Goal: Task Accomplishment & Management: Manage account settings

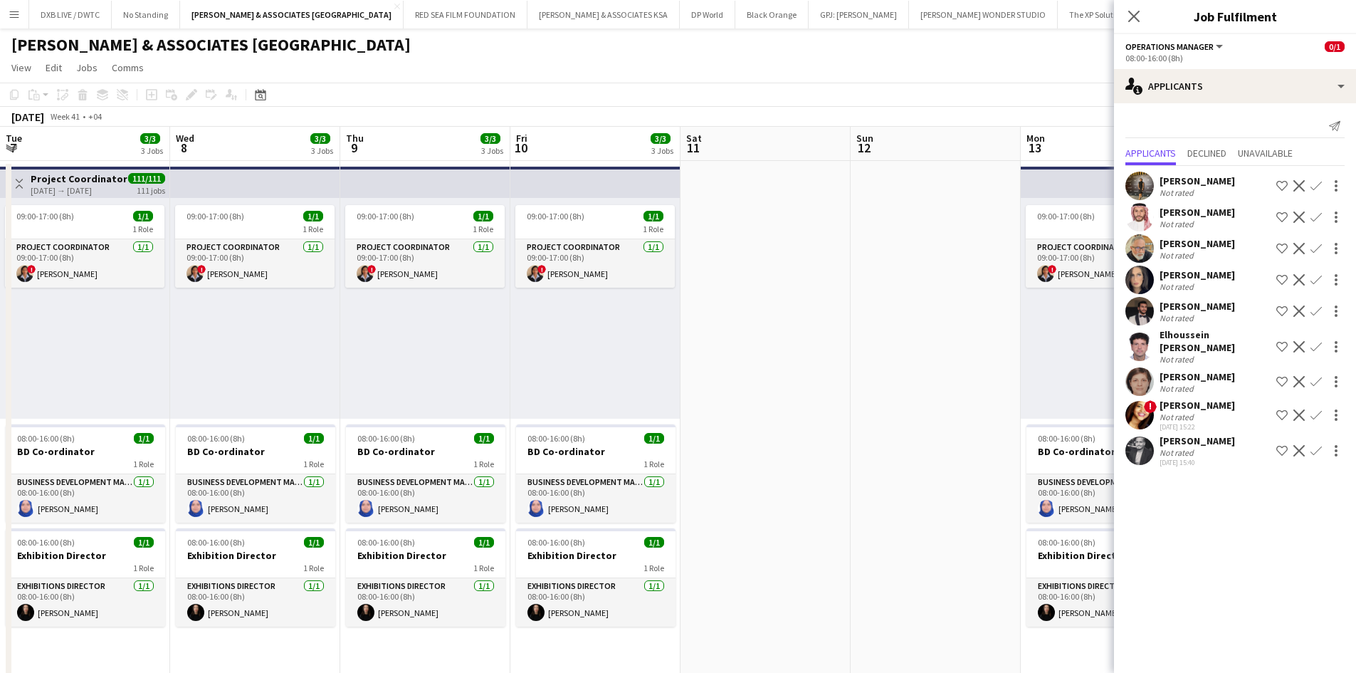
scroll to position [0, 421]
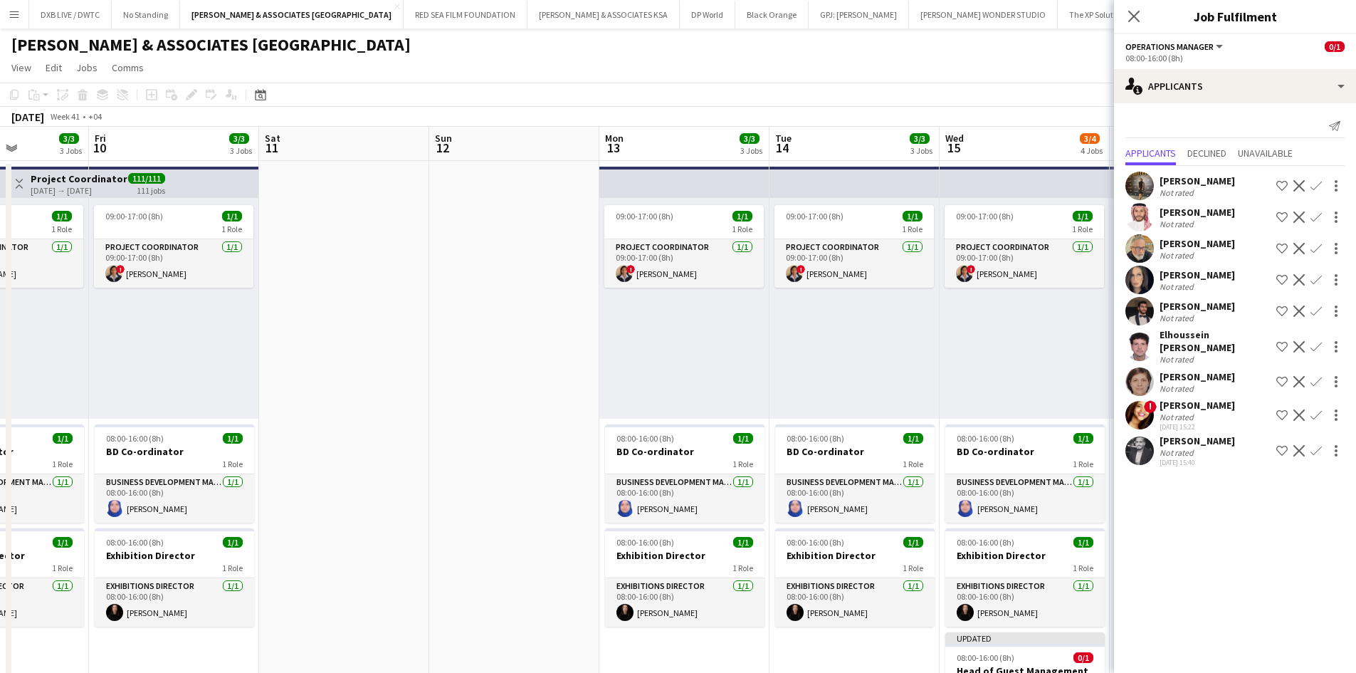
click at [1189, 411] on div "Not rated" at bounding box center [1177, 416] width 37 height 11
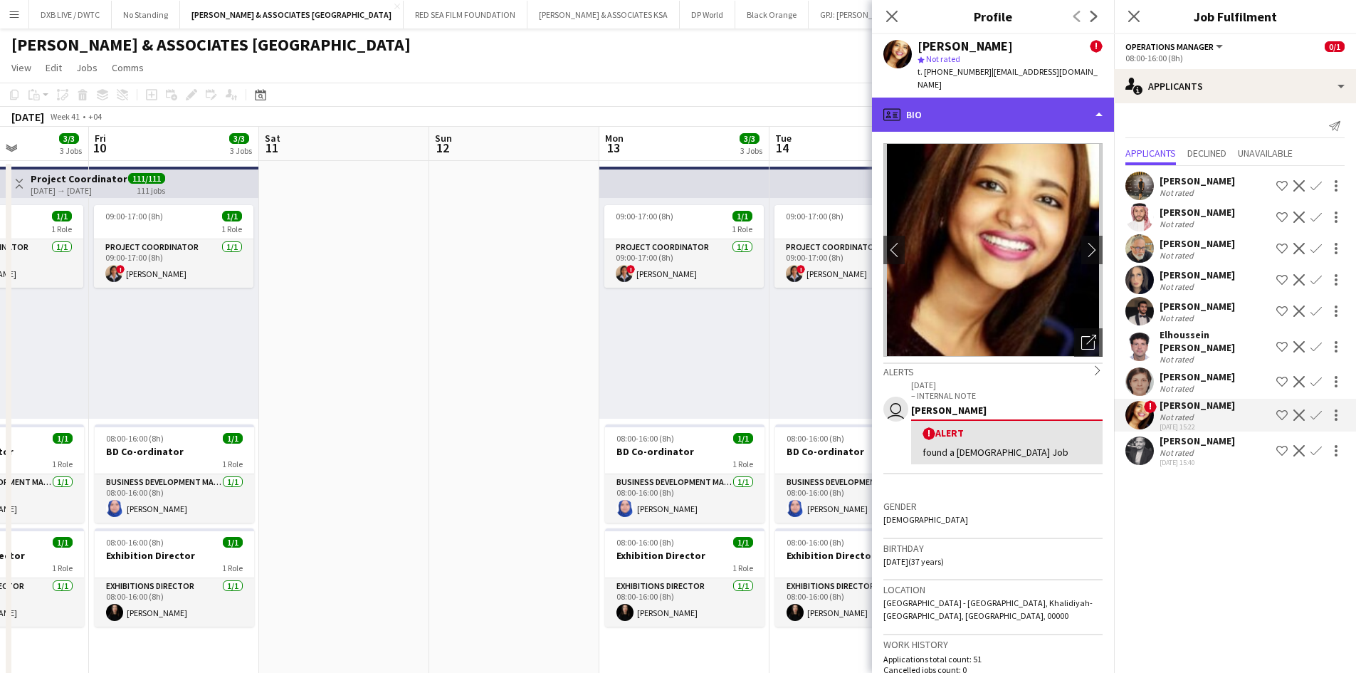
click at [1009, 101] on div "profile Bio" at bounding box center [993, 115] width 242 height 34
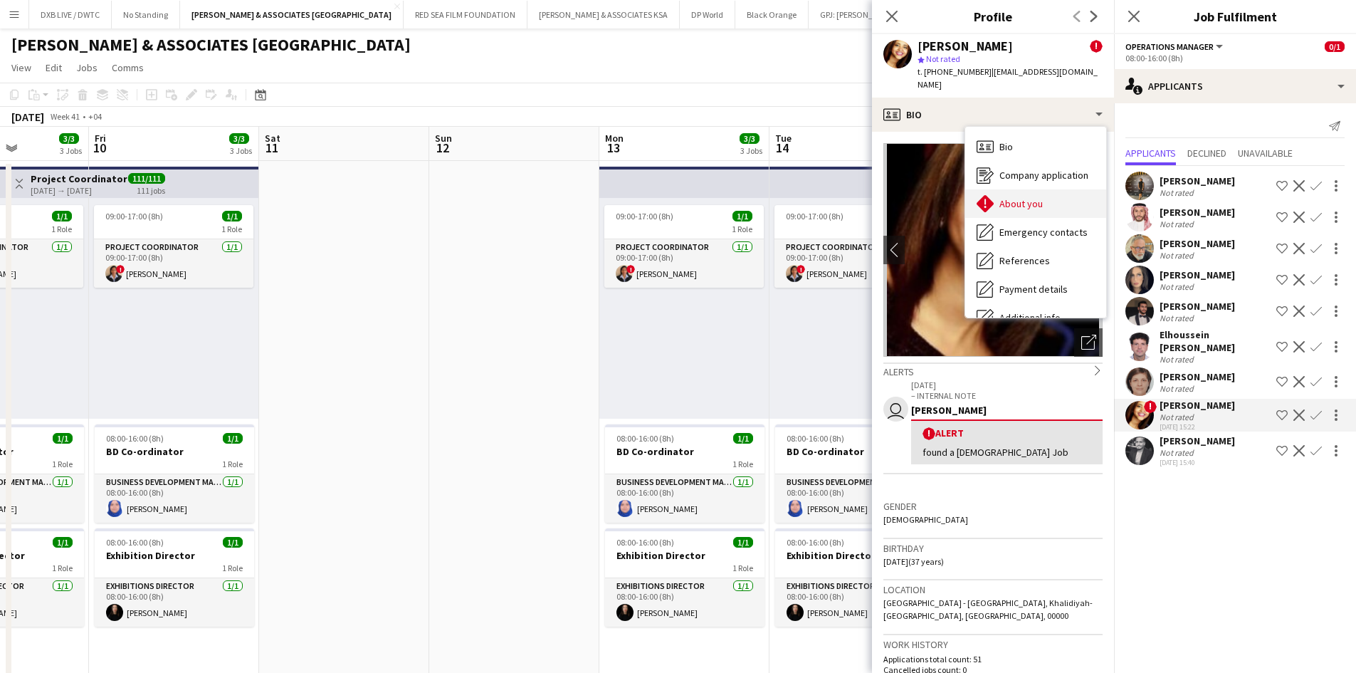
click at [1030, 201] on div "About you About you" at bounding box center [1035, 203] width 141 height 28
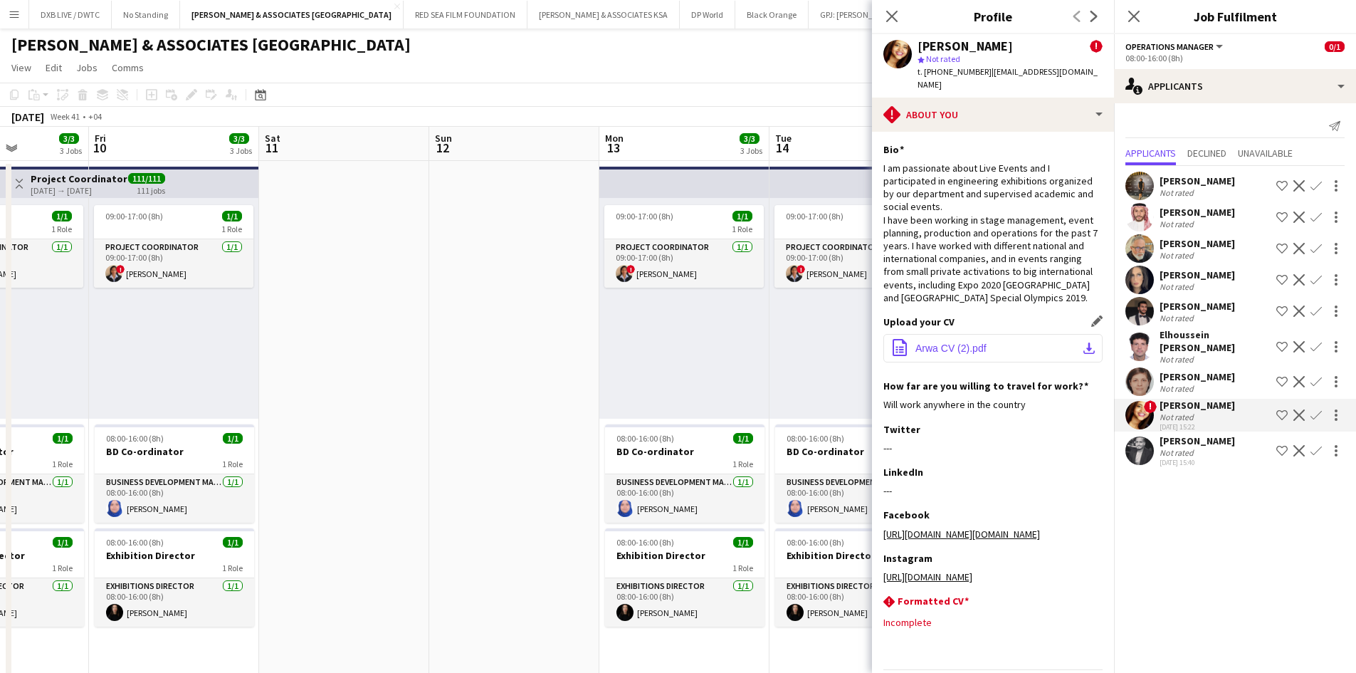
click at [957, 342] on span "Arwa CV (2).pdf" at bounding box center [950, 347] width 71 height 11
click at [1156, 426] on div "Salima Sad Not rated Shortlist crew Decline Confirm Abdallah AlNaji Not rated S…" at bounding box center [1235, 318] width 242 height 304
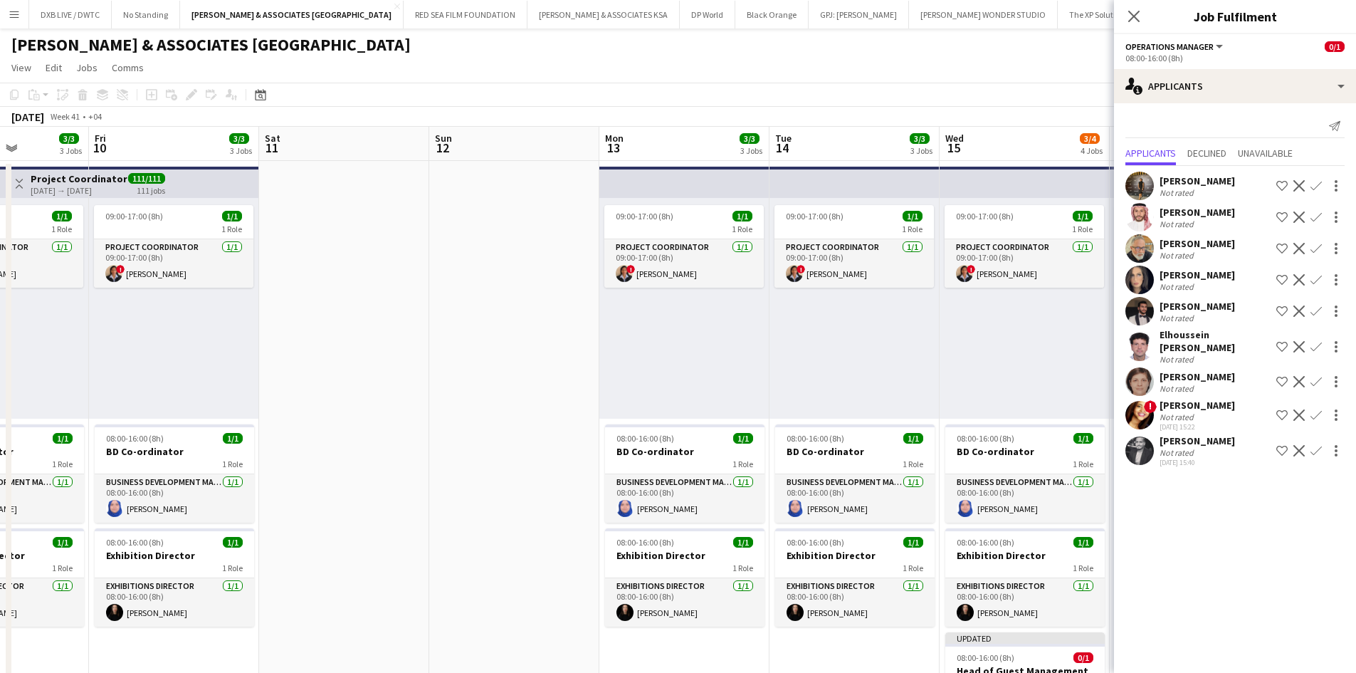
click at [1162, 434] on div "Nawaf Rabea" at bounding box center [1196, 440] width 75 height 13
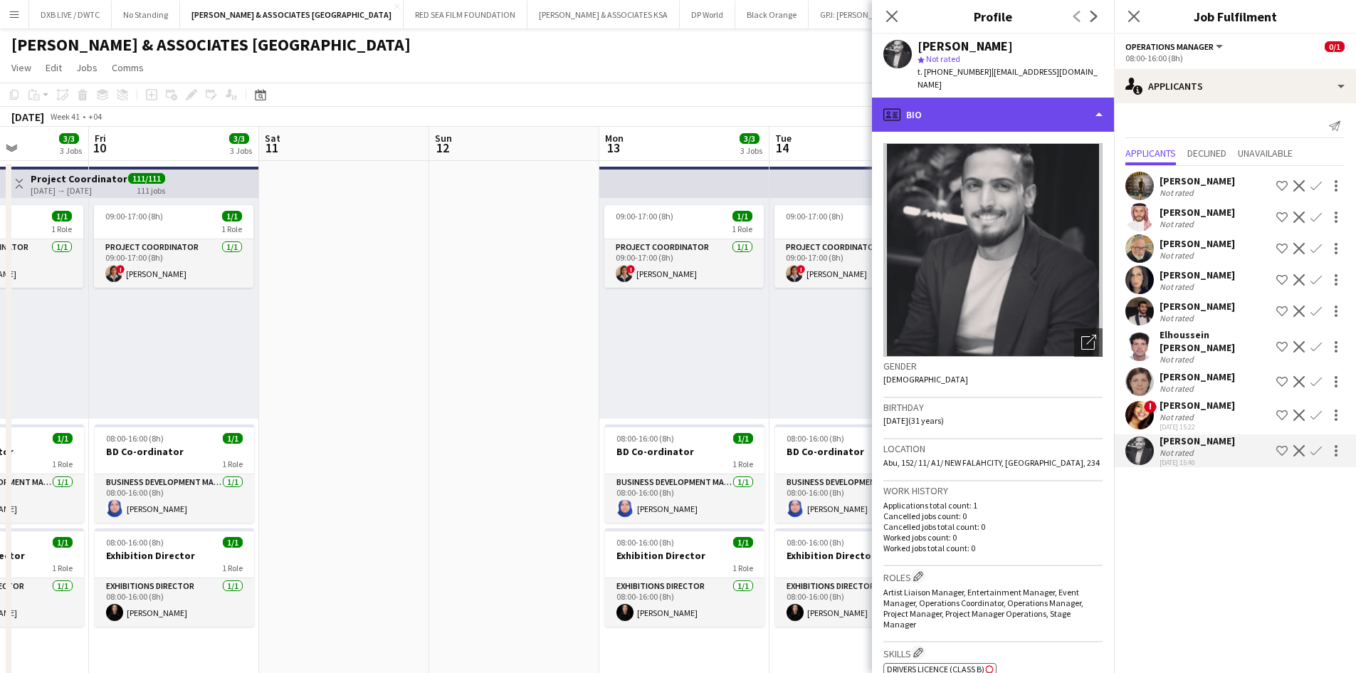
click at [1005, 106] on div "profile Bio" at bounding box center [993, 115] width 242 height 34
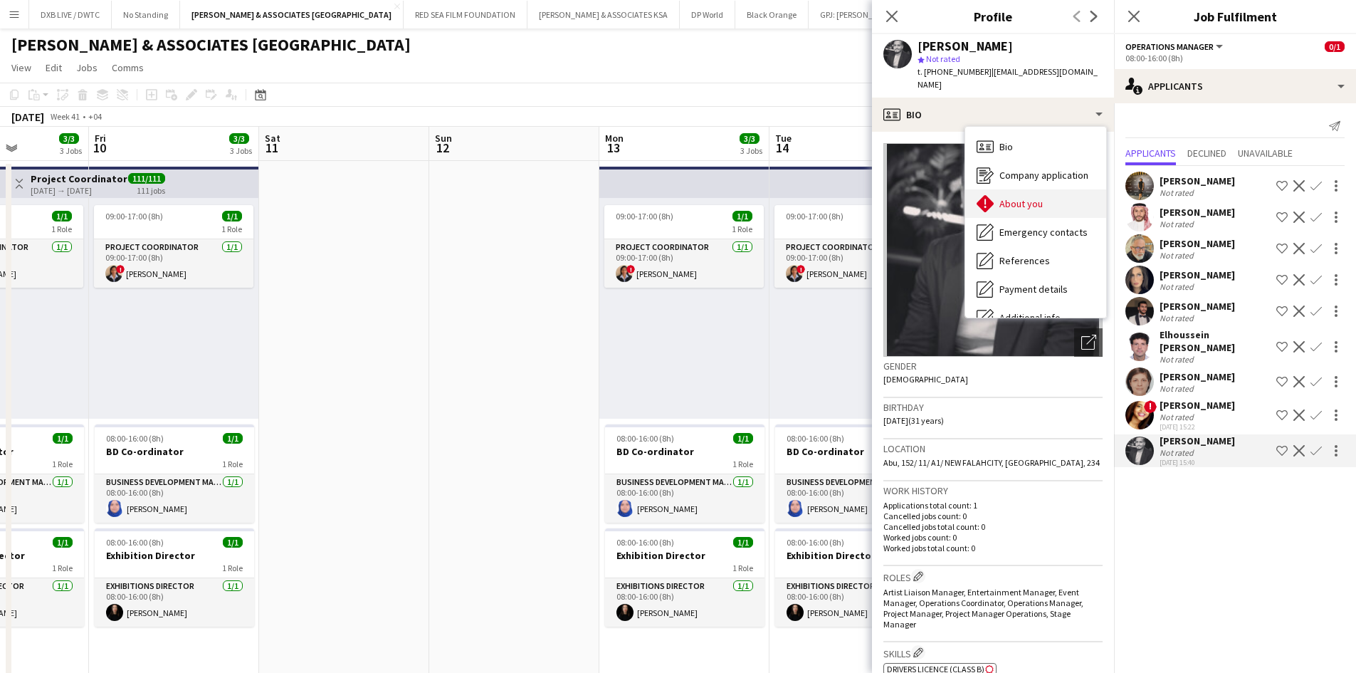
click at [1019, 197] on span "About you" at bounding box center [1020, 203] width 43 height 13
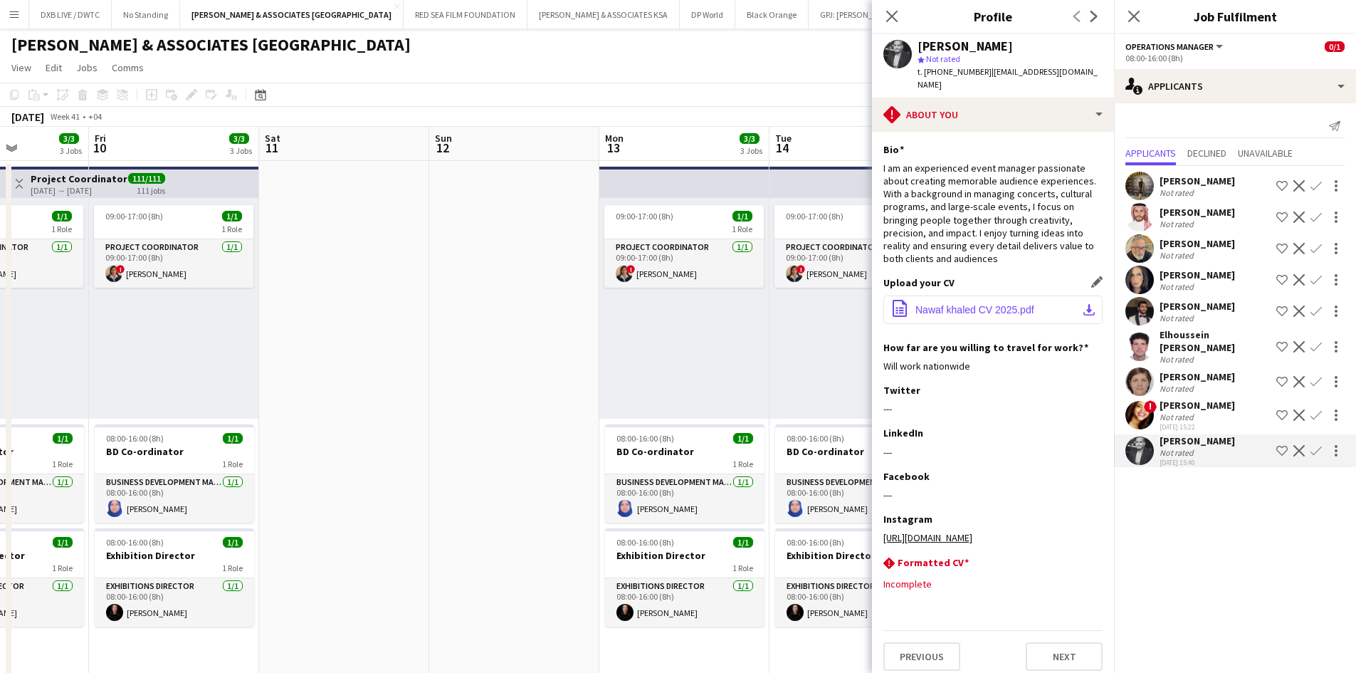
click at [1005, 304] on span "Nawaf khaled CV 2025.pdf" at bounding box center [974, 309] width 119 height 11
